Goal: Complete application form: Complete application form

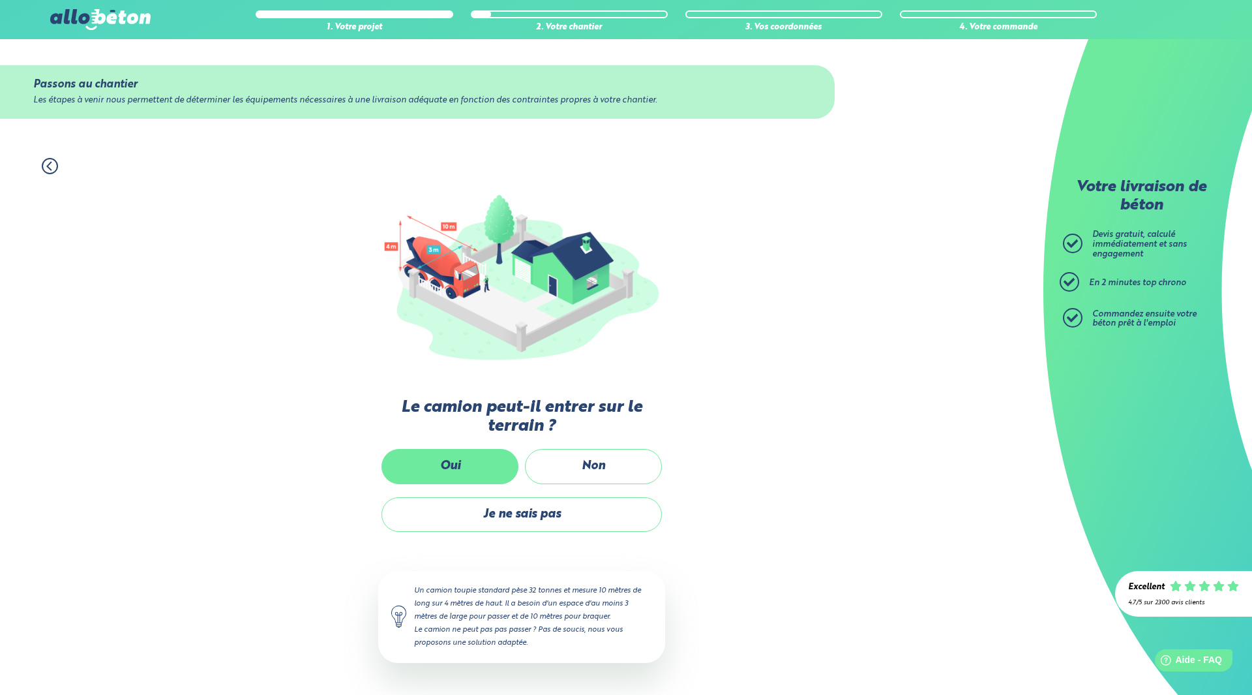
click at [419, 464] on label "Oui" at bounding box center [450, 466] width 137 height 35
click at [0, 0] on input "Oui" at bounding box center [0, 0] width 0 height 0
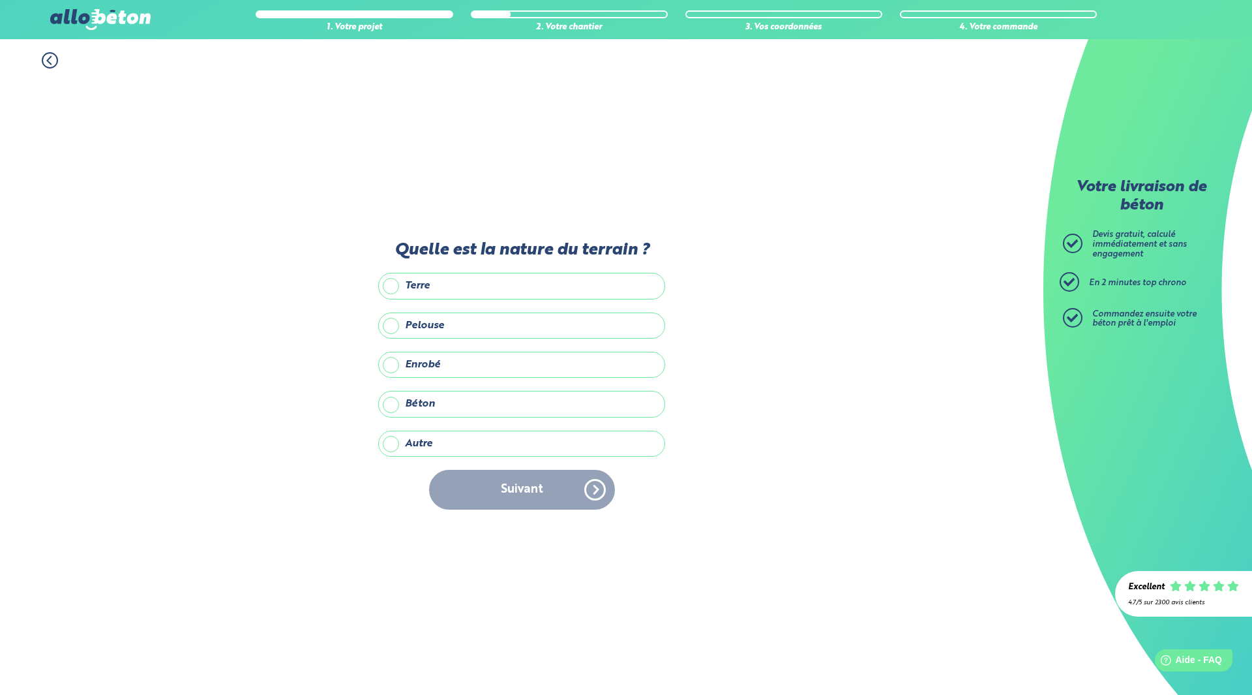
click at [414, 442] on label "Autre" at bounding box center [521, 443] width 287 height 26
click at [0, 0] on input "Autre" at bounding box center [0, 0] width 0 height 0
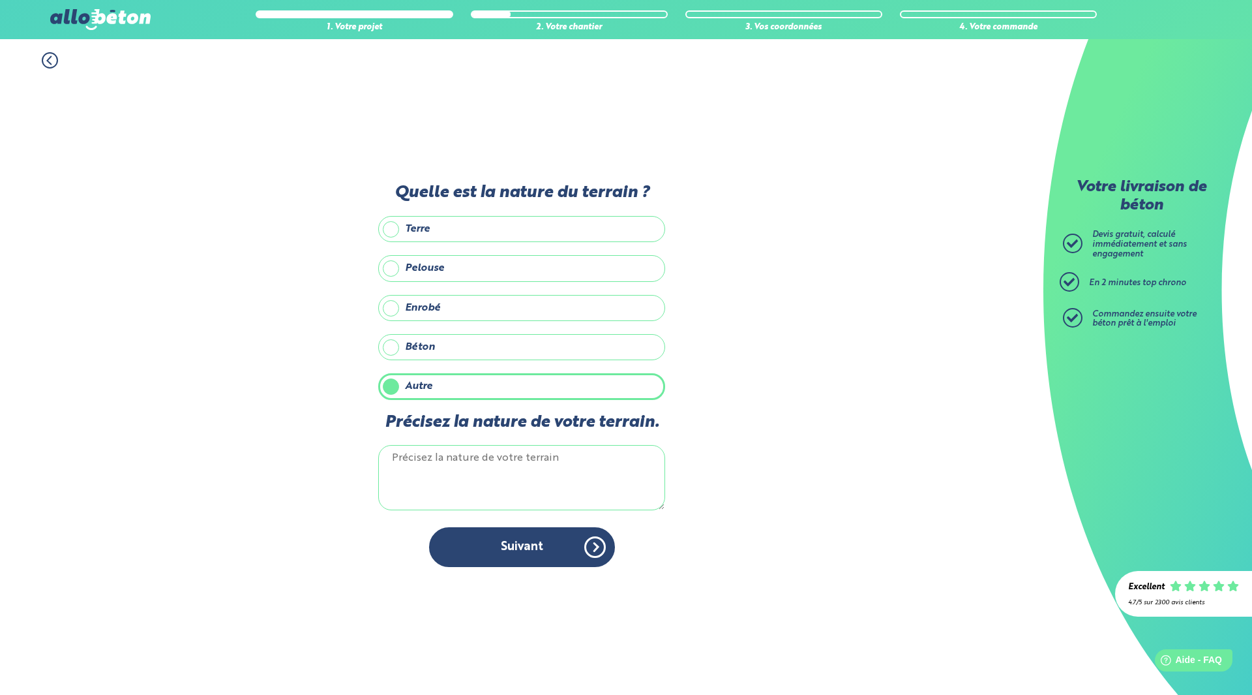
click at [426, 461] on textarea "Précisez la nature de votre terrain." at bounding box center [521, 477] width 287 height 65
type textarea "20/40"
click at [524, 546] on button "Suivant" at bounding box center [522, 547] width 186 height 40
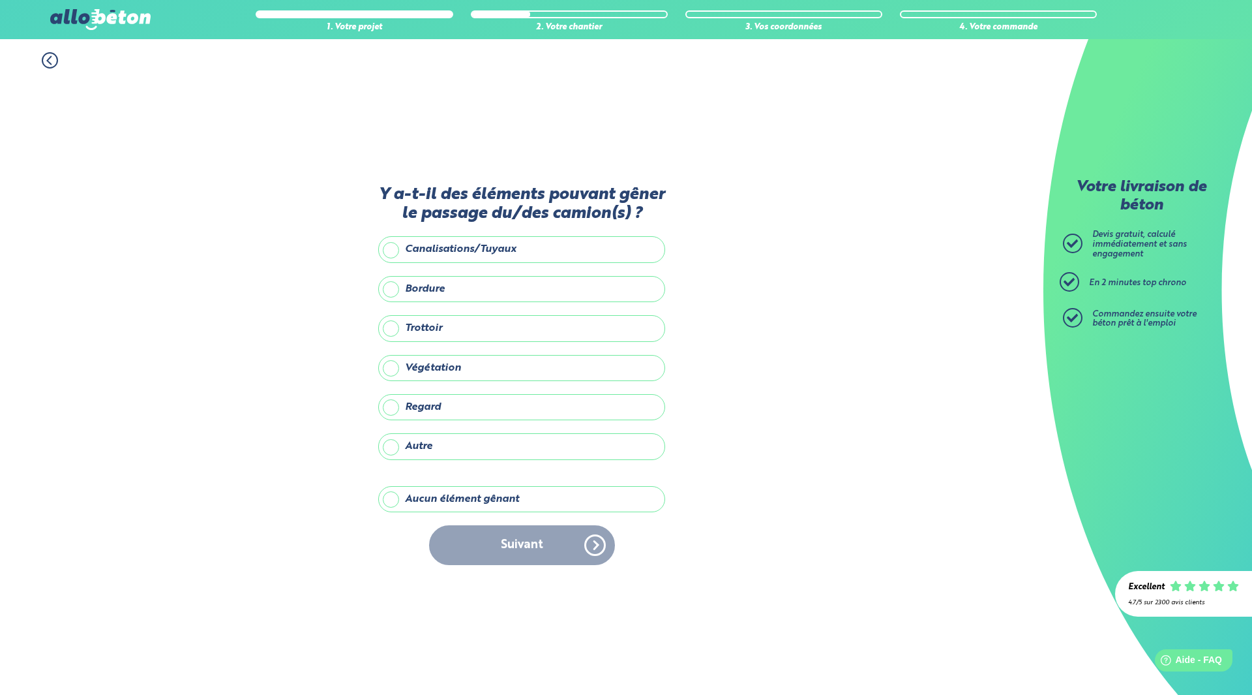
click at [395, 494] on label "Aucun élément gênant" at bounding box center [521, 499] width 287 height 26
click at [0, 0] on input "Aucun élément gênant" at bounding box center [0, 0] width 0 height 0
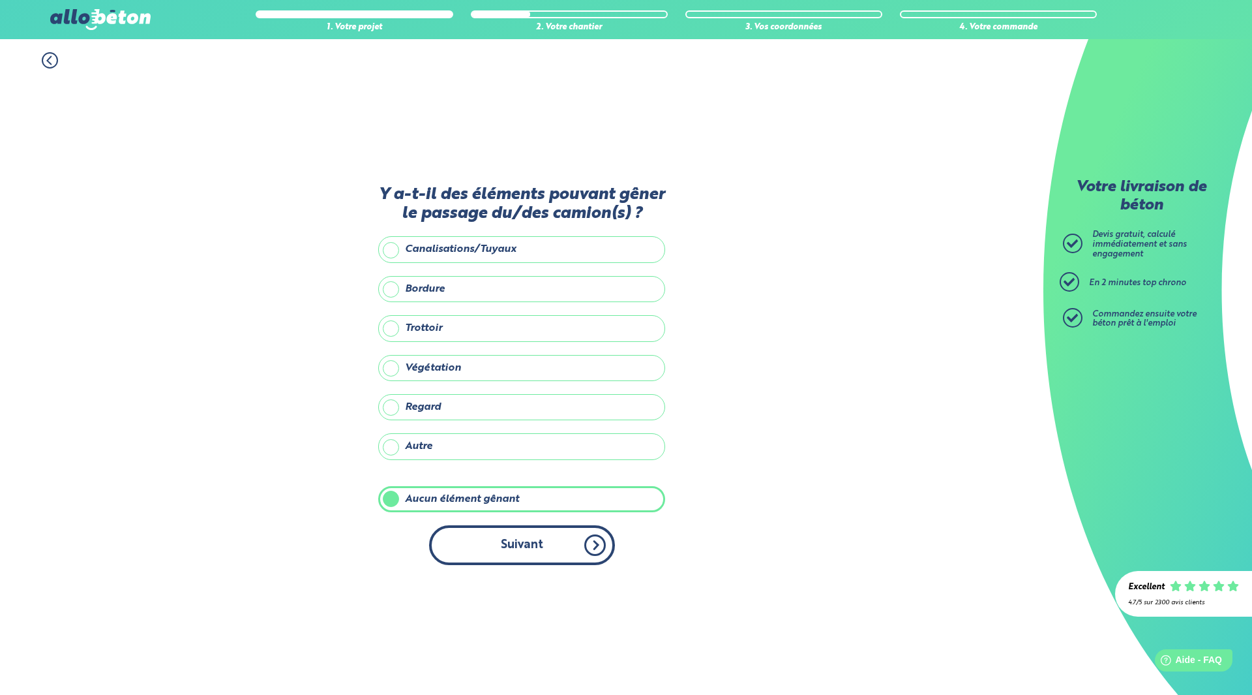
click at [511, 536] on button "Suivant" at bounding box center [522, 545] width 186 height 40
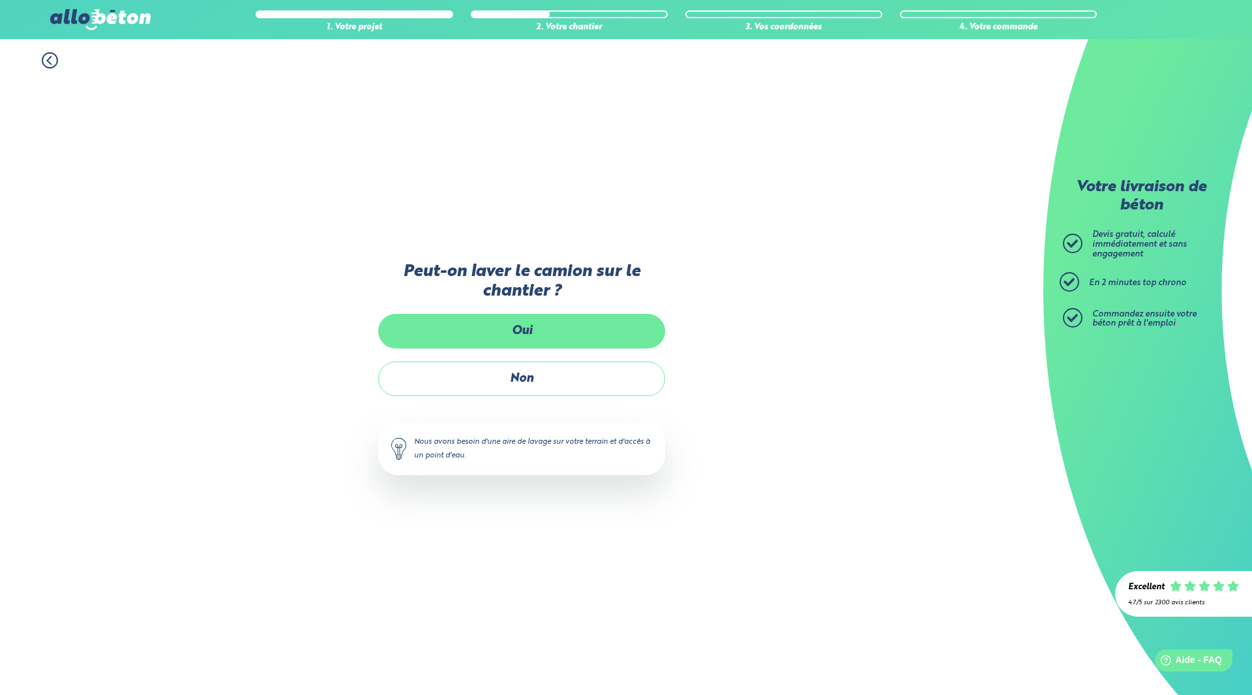
click at [528, 331] on label "Oui" at bounding box center [521, 331] width 287 height 35
click at [0, 0] on input "Oui" at bounding box center [0, 0] width 0 height 0
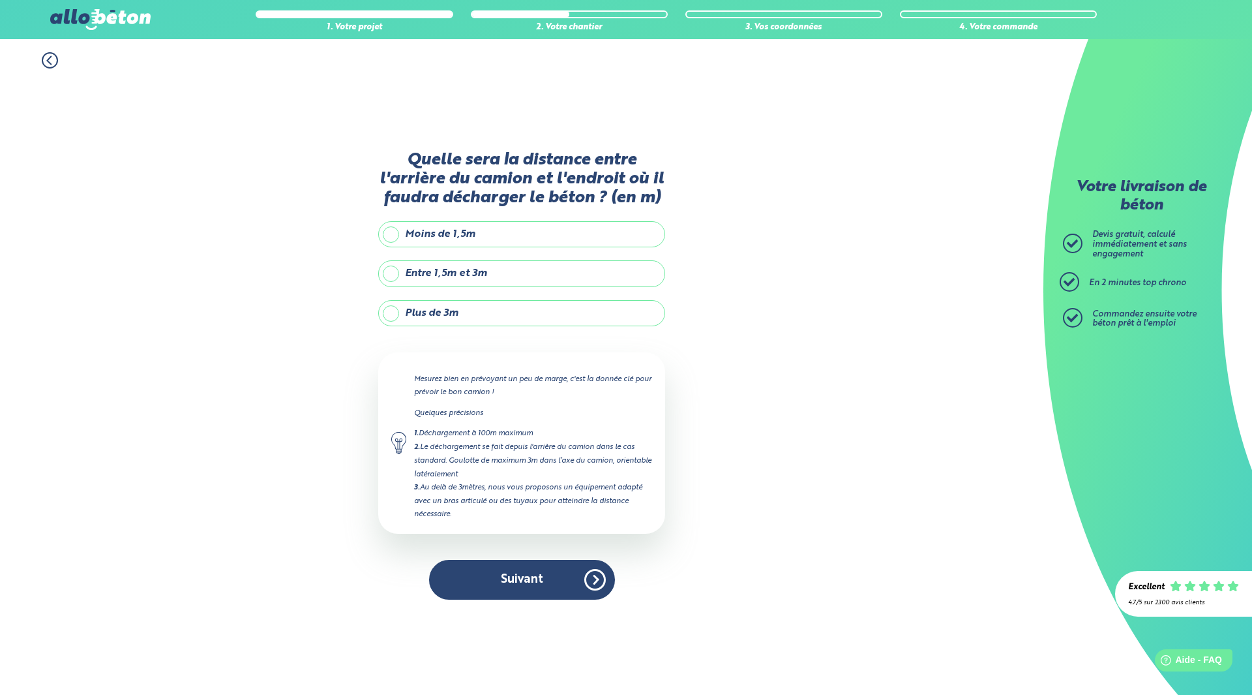
click at [393, 234] on label "Moins de 1,5m" at bounding box center [521, 234] width 287 height 26
click at [0, 0] on input "Moins de 1,5m" at bounding box center [0, 0] width 0 height 0
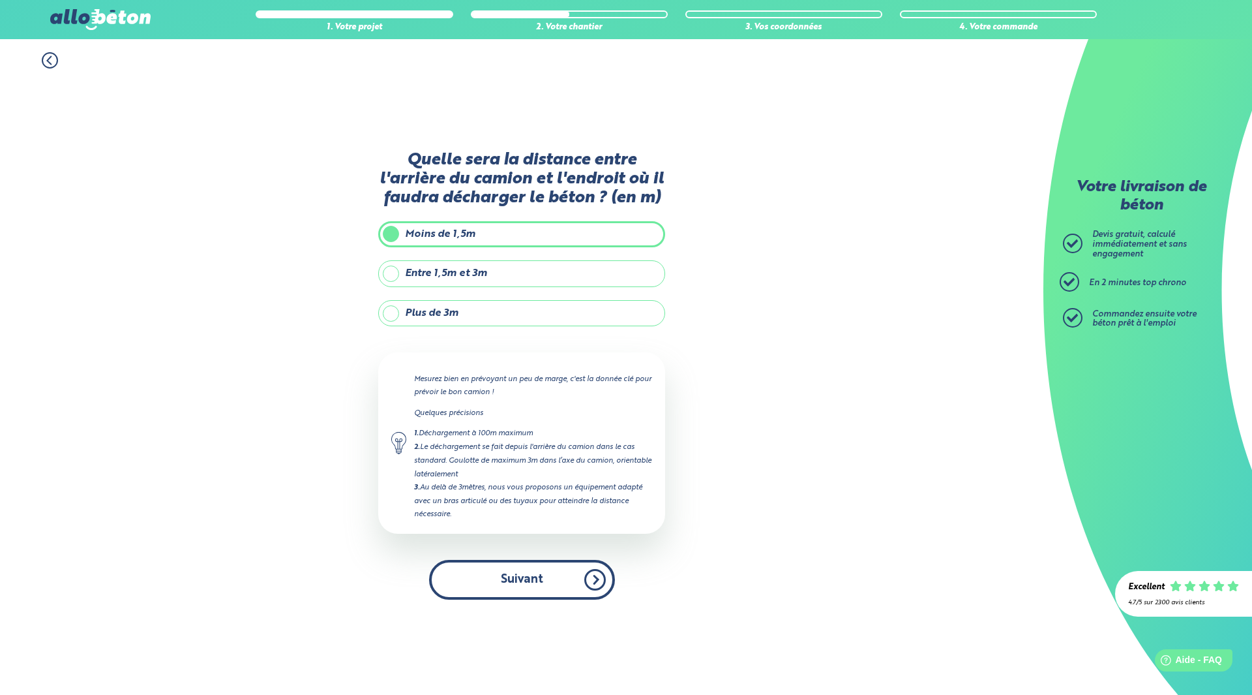
click at [523, 581] on button "Suivant" at bounding box center [522, 580] width 186 height 40
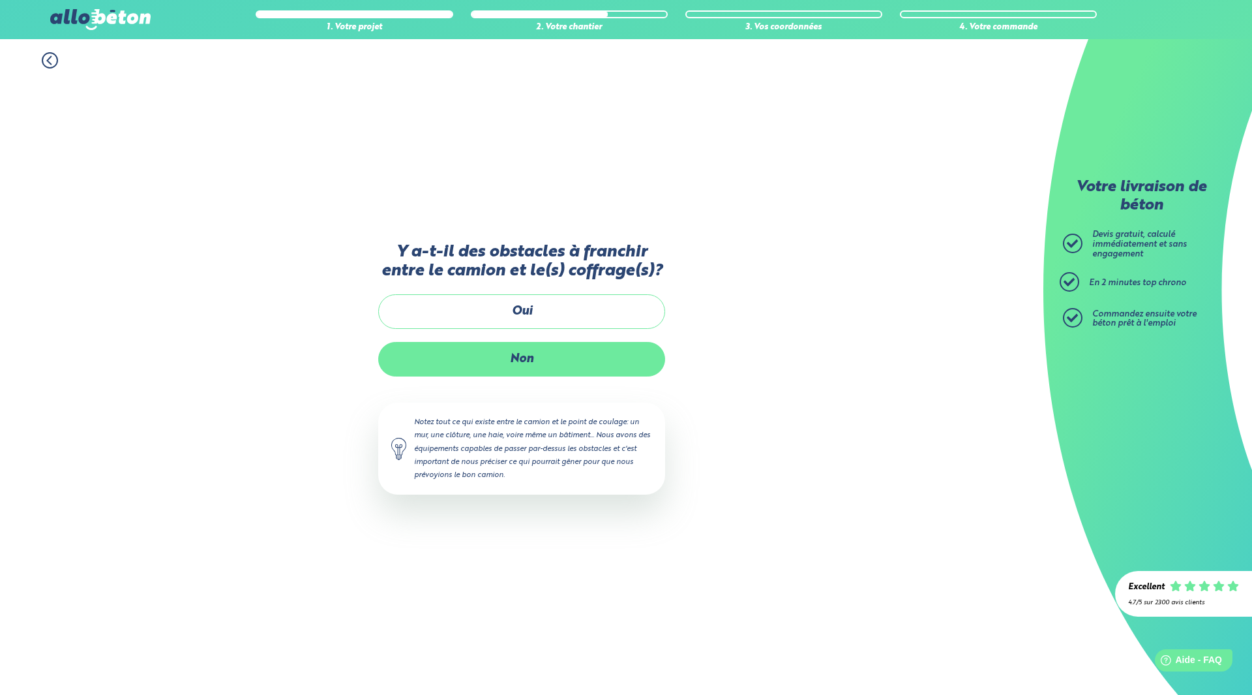
click at [525, 359] on label "Non" at bounding box center [521, 359] width 287 height 35
click at [0, 0] on input "Non" at bounding box center [0, 0] width 0 height 0
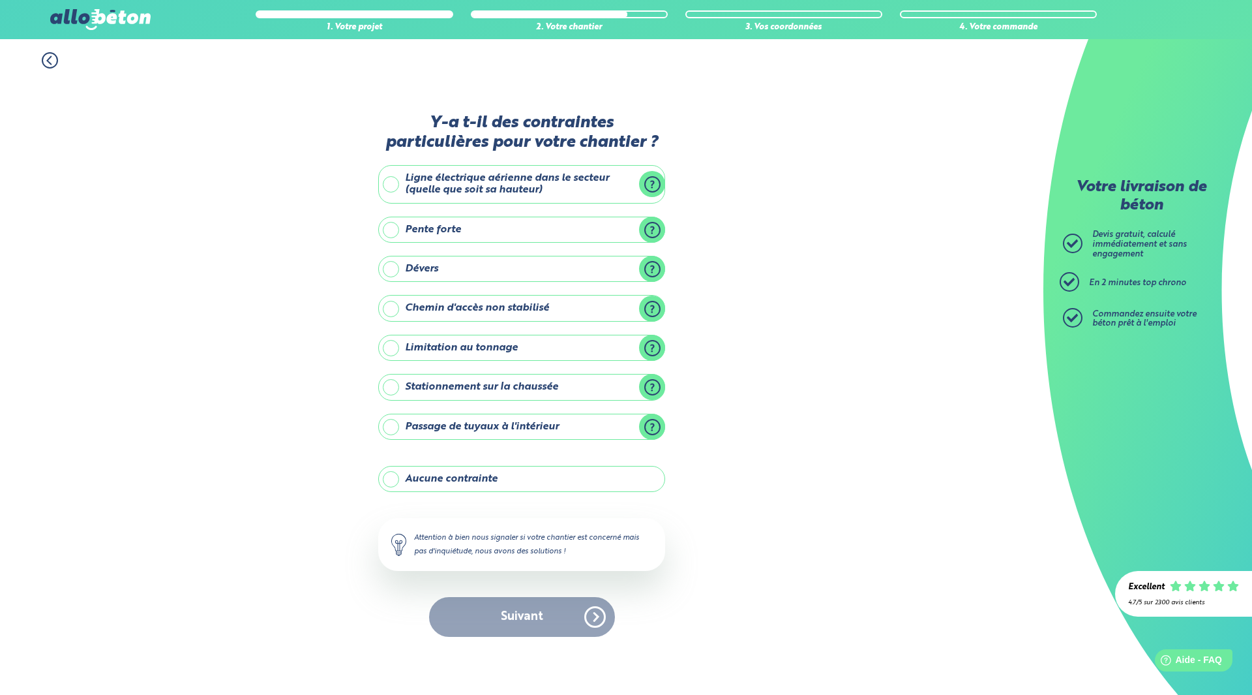
click at [391, 183] on label "Ligne électrique aérienne dans le secteur (quelle que soit sa hauteur)" at bounding box center [521, 184] width 287 height 38
click at [0, 0] on input "Ligne électrique aérienne dans le secteur (quelle que soit sa hauteur)" at bounding box center [0, 0] width 0 height 0
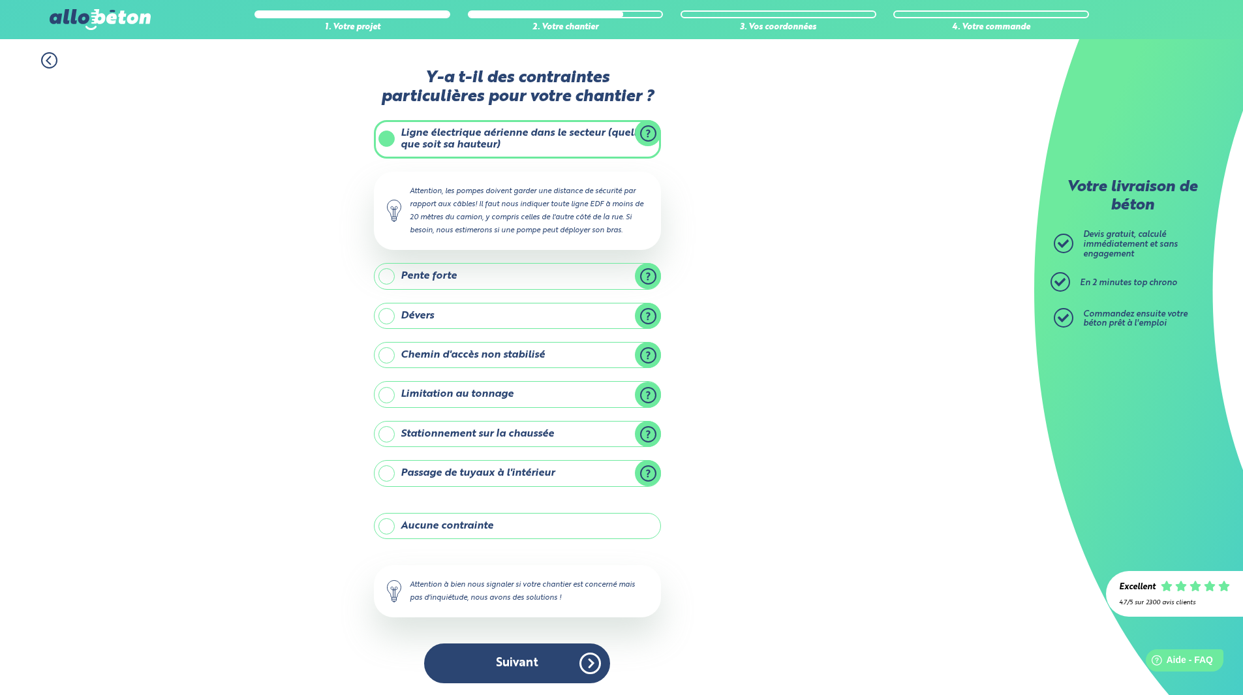
click at [384, 136] on label "Ligne électrique aérienne dans le secteur (quelle que soit sa hauteur)" at bounding box center [517, 139] width 287 height 38
click at [0, 0] on input "Ligne électrique aérienne dans le secteur (quelle que soit sa hauteur)" at bounding box center [0, 0] width 0 height 0
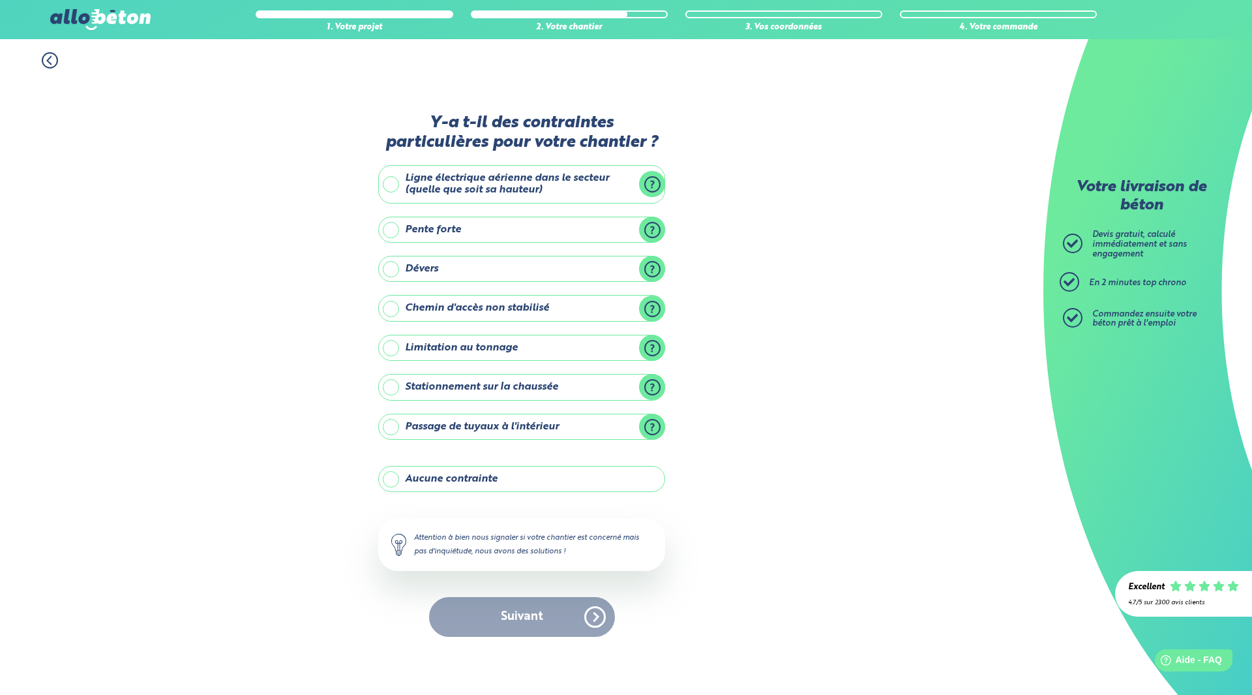
click at [397, 481] on label "Aucune contrainte" at bounding box center [521, 479] width 287 height 26
click at [0, 0] on input "Aucune contrainte" at bounding box center [0, 0] width 0 height 0
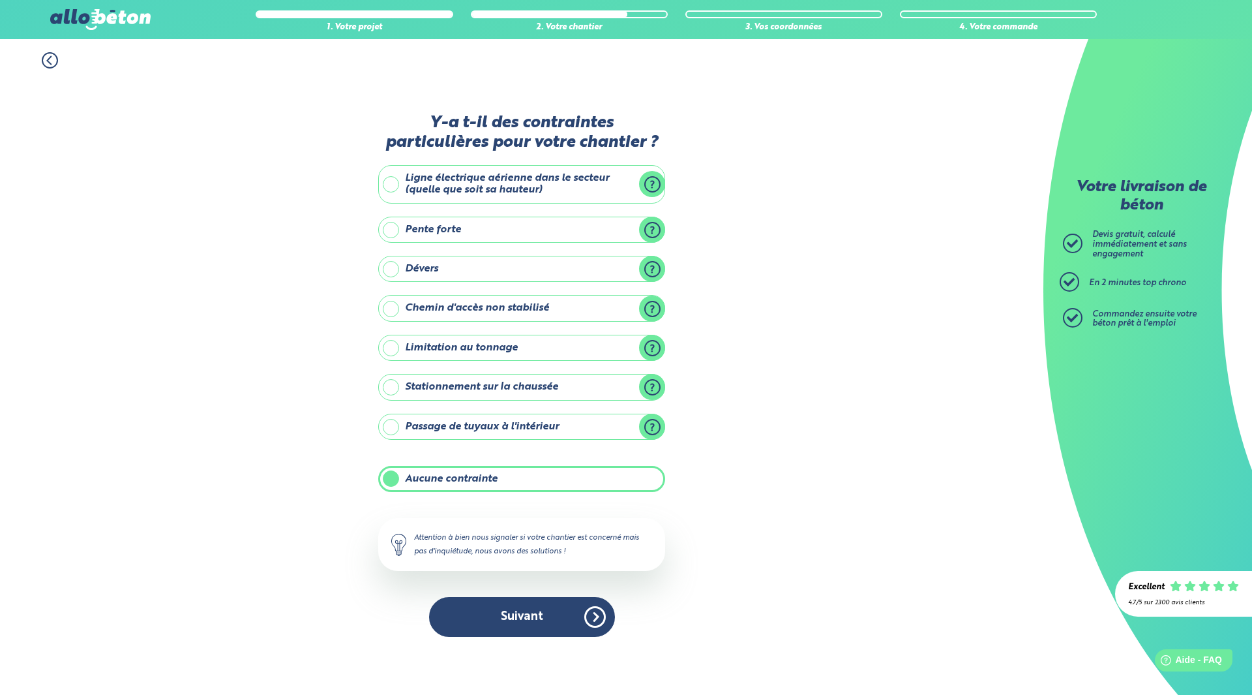
drag, startPoint x: 535, startPoint y: 616, endPoint x: 387, endPoint y: 208, distance: 433.5
click at [535, 612] on button "Suivant" at bounding box center [522, 617] width 186 height 40
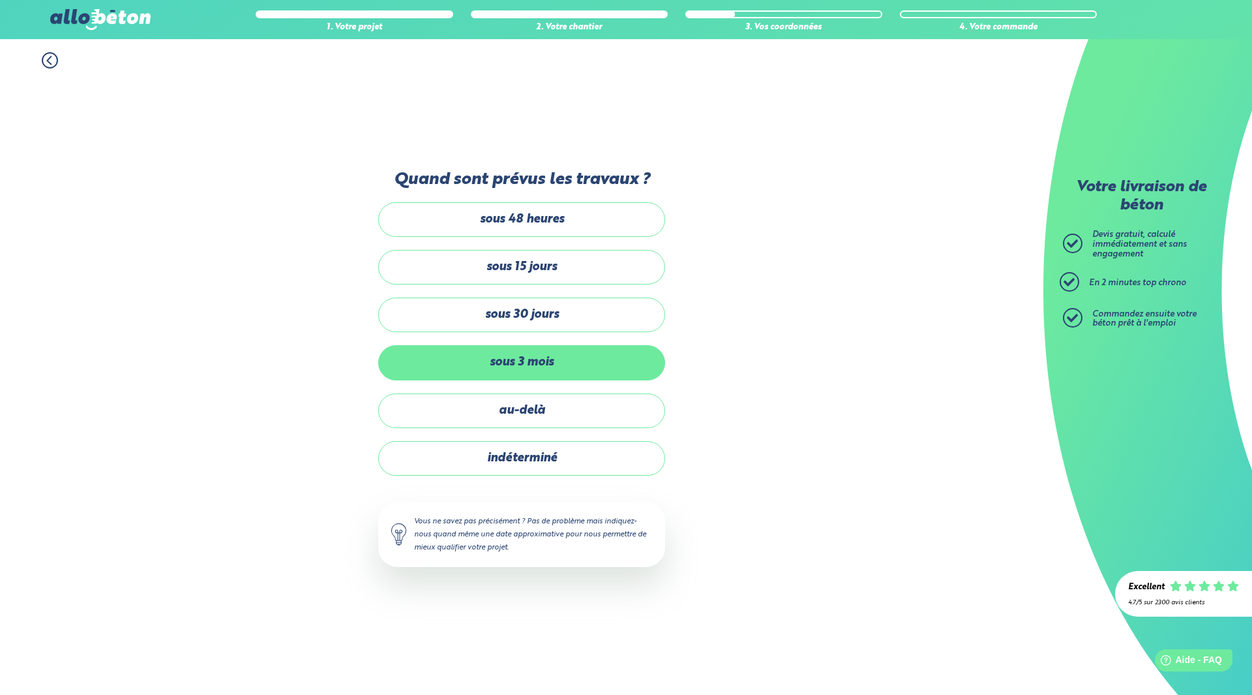
click at [493, 365] on label "sous 3 mois" at bounding box center [521, 362] width 287 height 35
click at [0, 0] on input "sous 3 mois" at bounding box center [0, 0] width 0 height 0
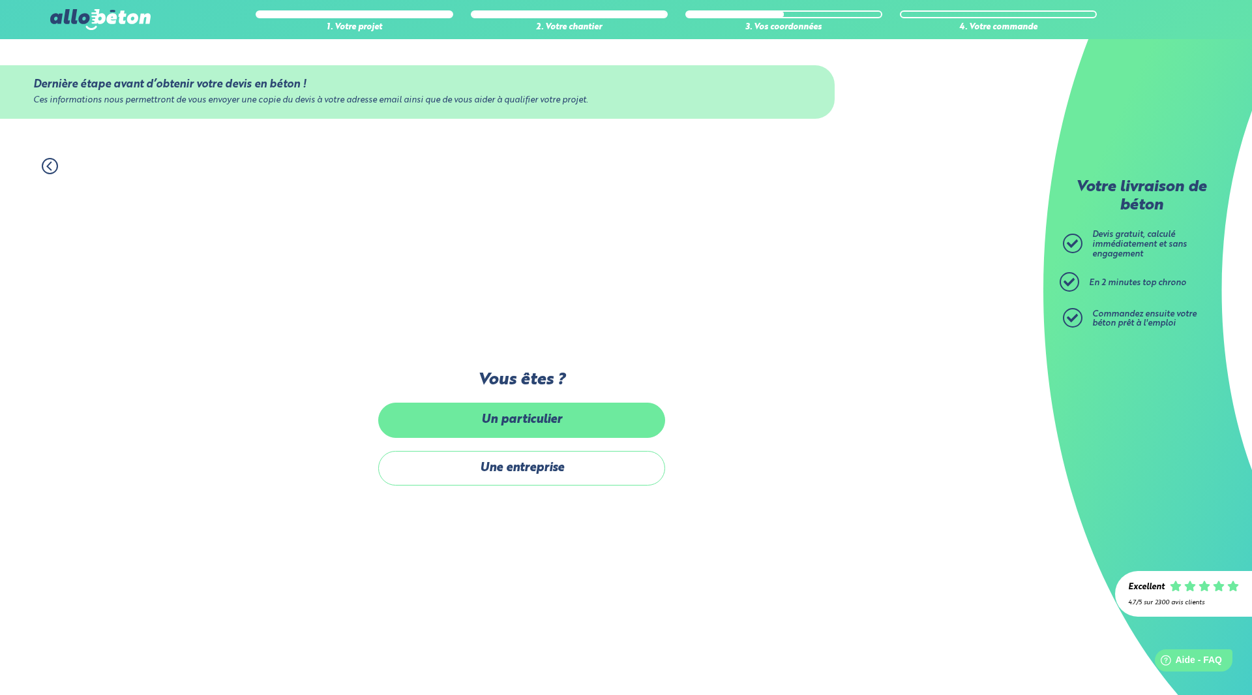
click at [502, 419] on label "Un particulier" at bounding box center [521, 419] width 287 height 35
click at [0, 0] on input "Un particulier" at bounding box center [0, 0] width 0 height 0
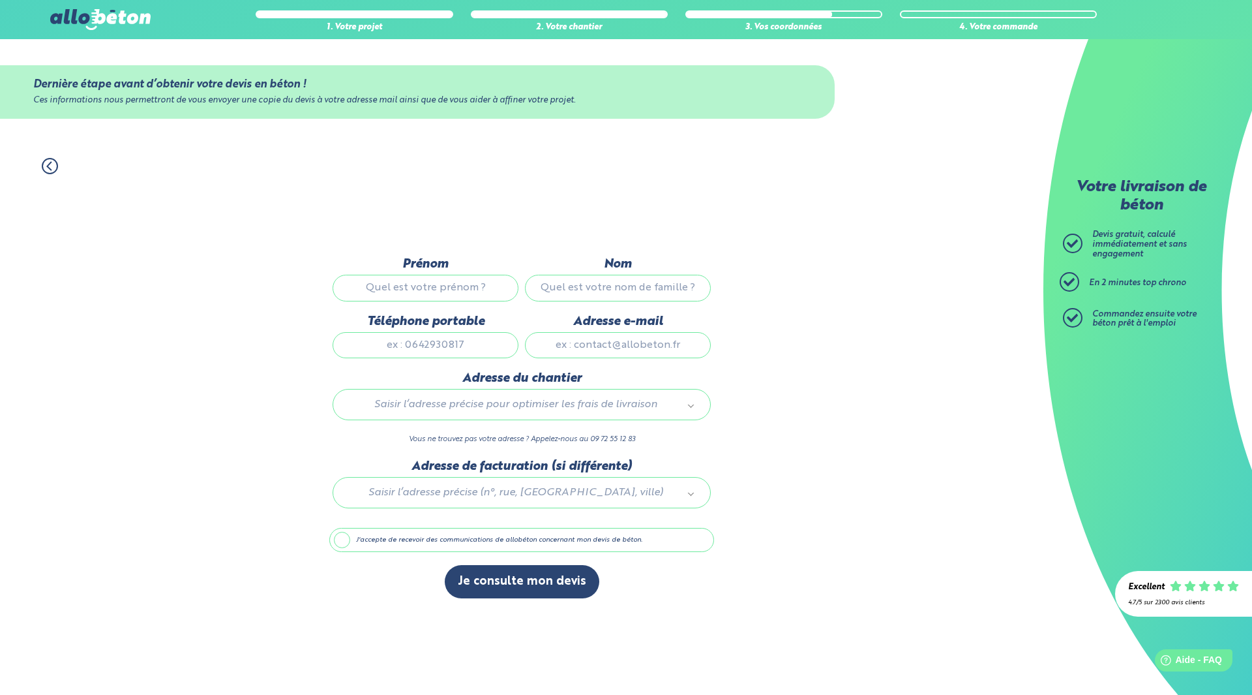
click at [374, 286] on input "Prénom" at bounding box center [426, 288] width 186 height 26
type input "yann"
click at [568, 287] on input "Nom" at bounding box center [618, 288] width 186 height 26
type input "mahe"
click at [391, 341] on input "Téléphone portable" at bounding box center [426, 345] width 186 height 26
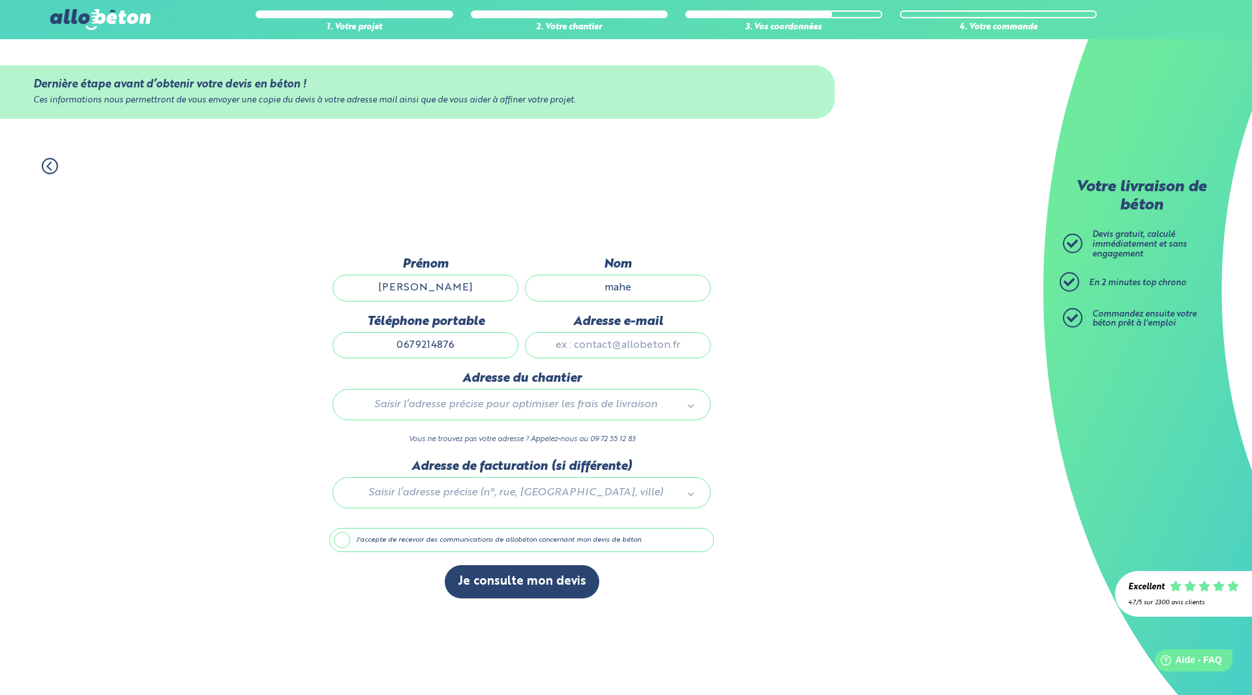
type input "0679214876"
click at [584, 344] on input "Adresse e-mail" at bounding box center [618, 345] width 186 height 26
type input "yann.mahe29@gmail.com"
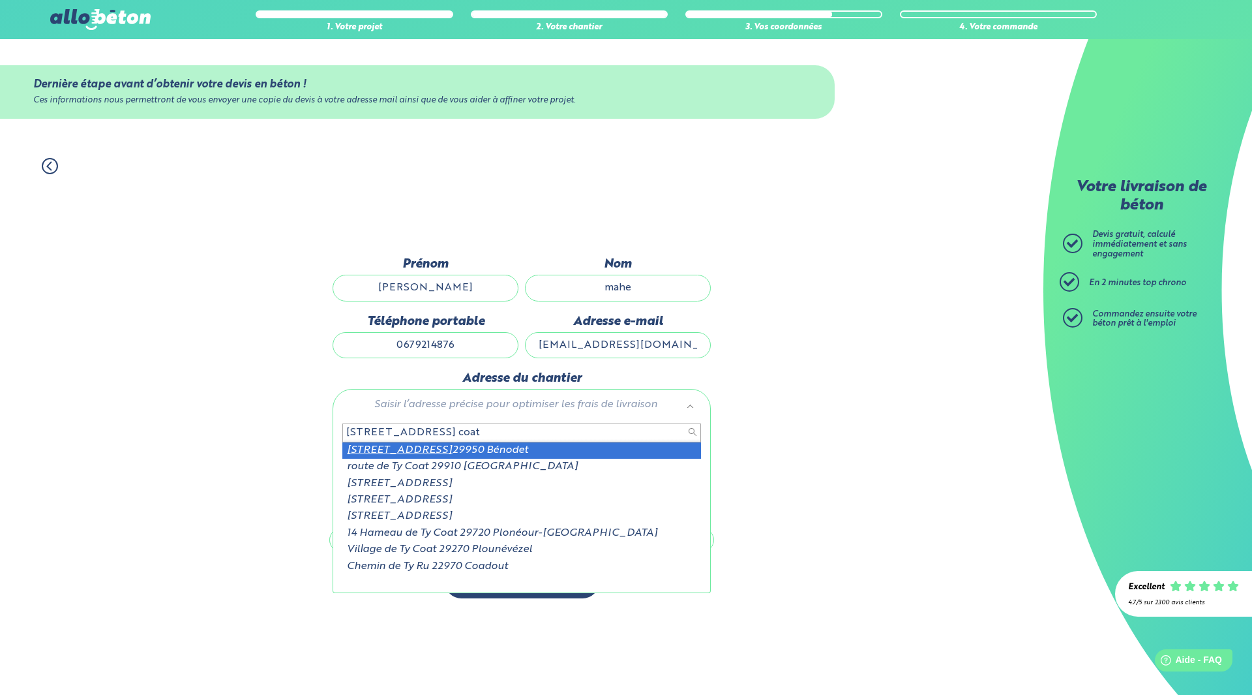
type input "14 route de ty coat"
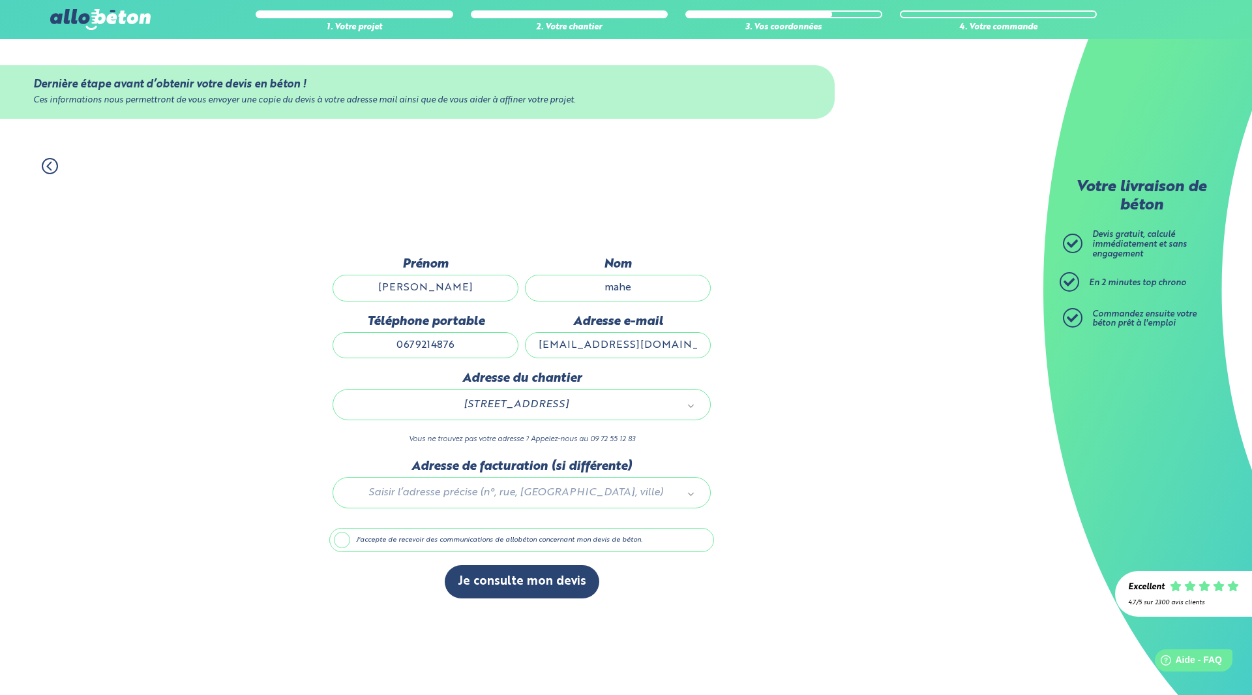
click at [348, 539] on label "J'accepte de recevoir des communications de allobéton concernant mon devis de b…" at bounding box center [521, 540] width 385 height 25
click at [0, 0] on input "J'accepte de recevoir des communications de allobéton concernant mon devis de b…" at bounding box center [0, 0] width 0 height 0
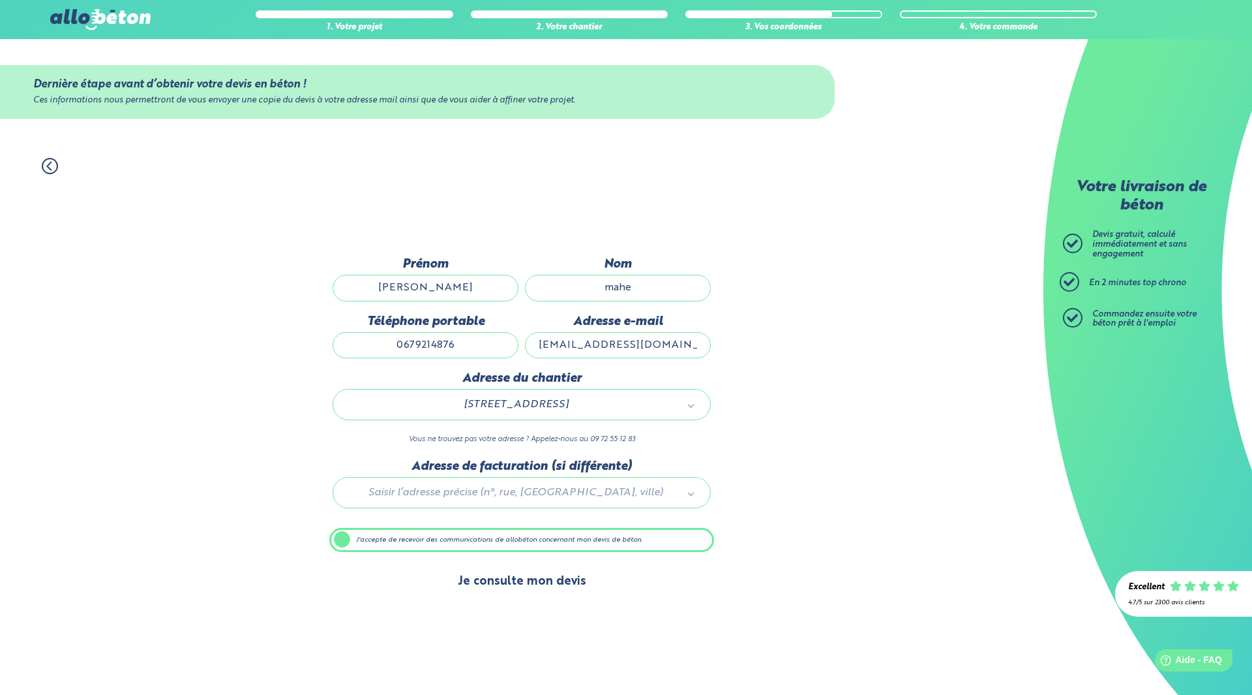
click at [517, 579] on button "Je consulte mon devis" at bounding box center [522, 581] width 155 height 33
